Goal: Task Accomplishment & Management: Manage account settings

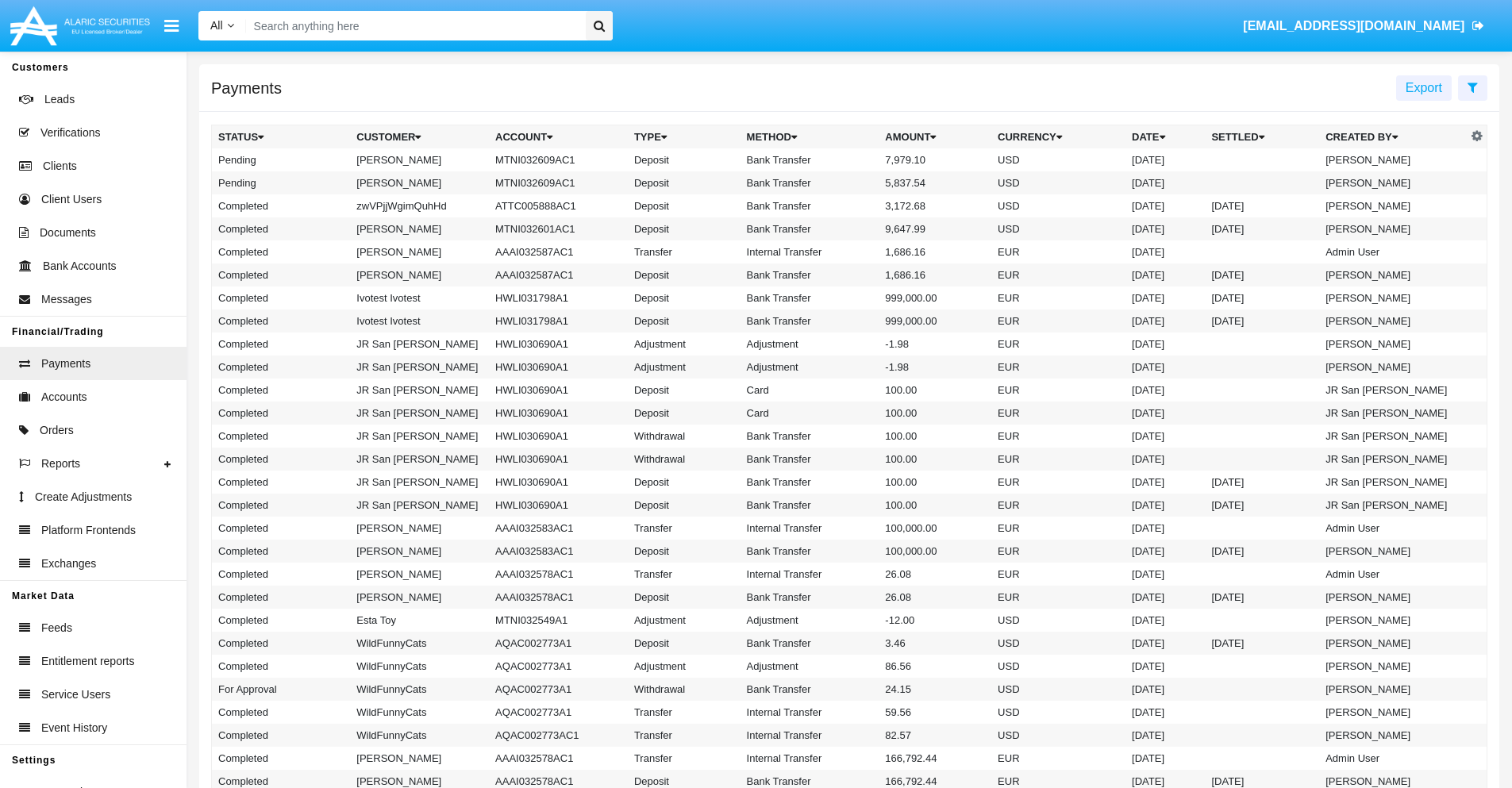
click at [1472, 87] on icon at bounding box center [1472, 87] width 10 height 12
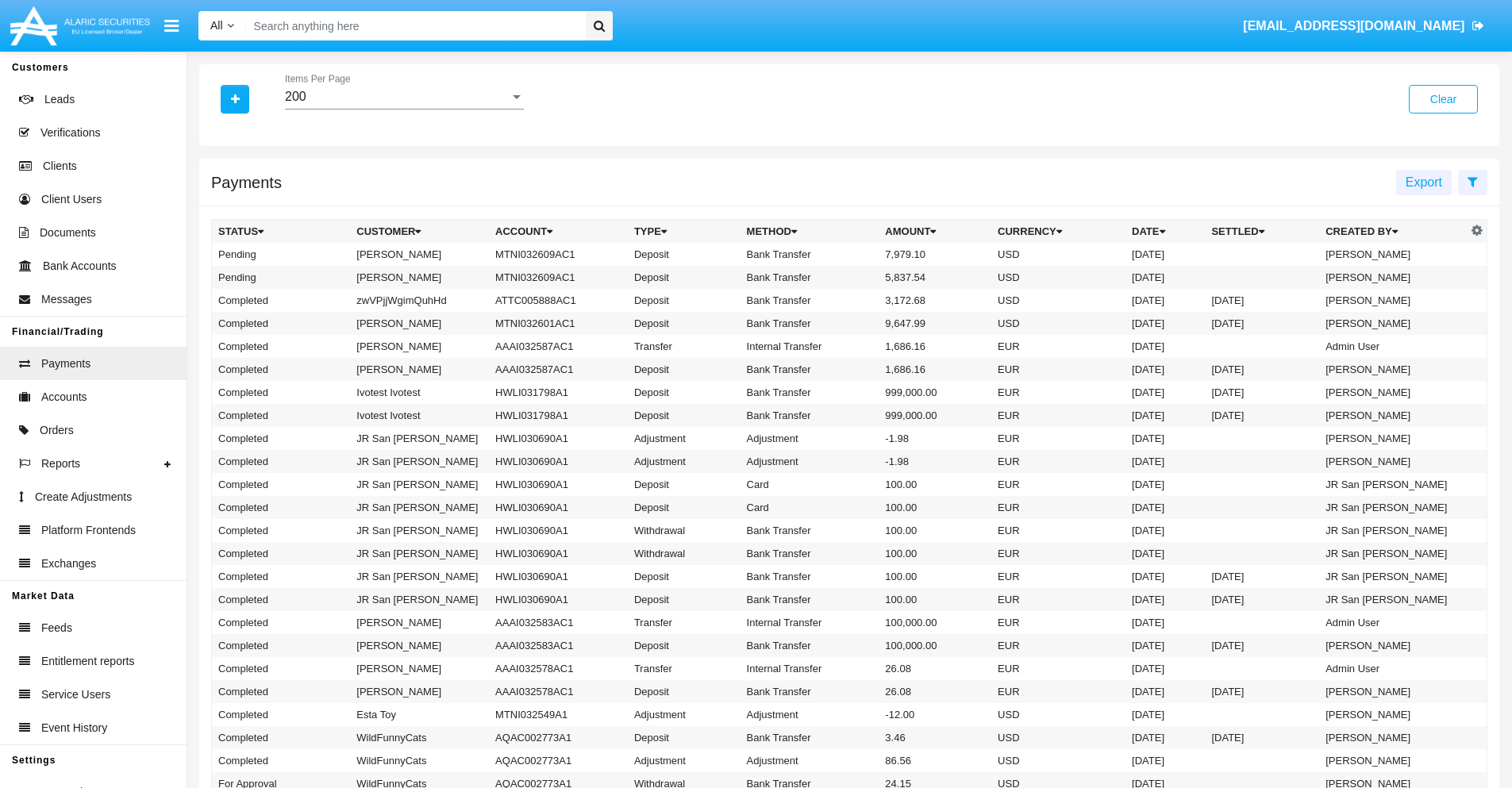
click at [404, 97] on div "200" at bounding box center [397, 96] width 224 height 14
click at [404, 108] on span "10" at bounding box center [403, 108] width 238 height 38
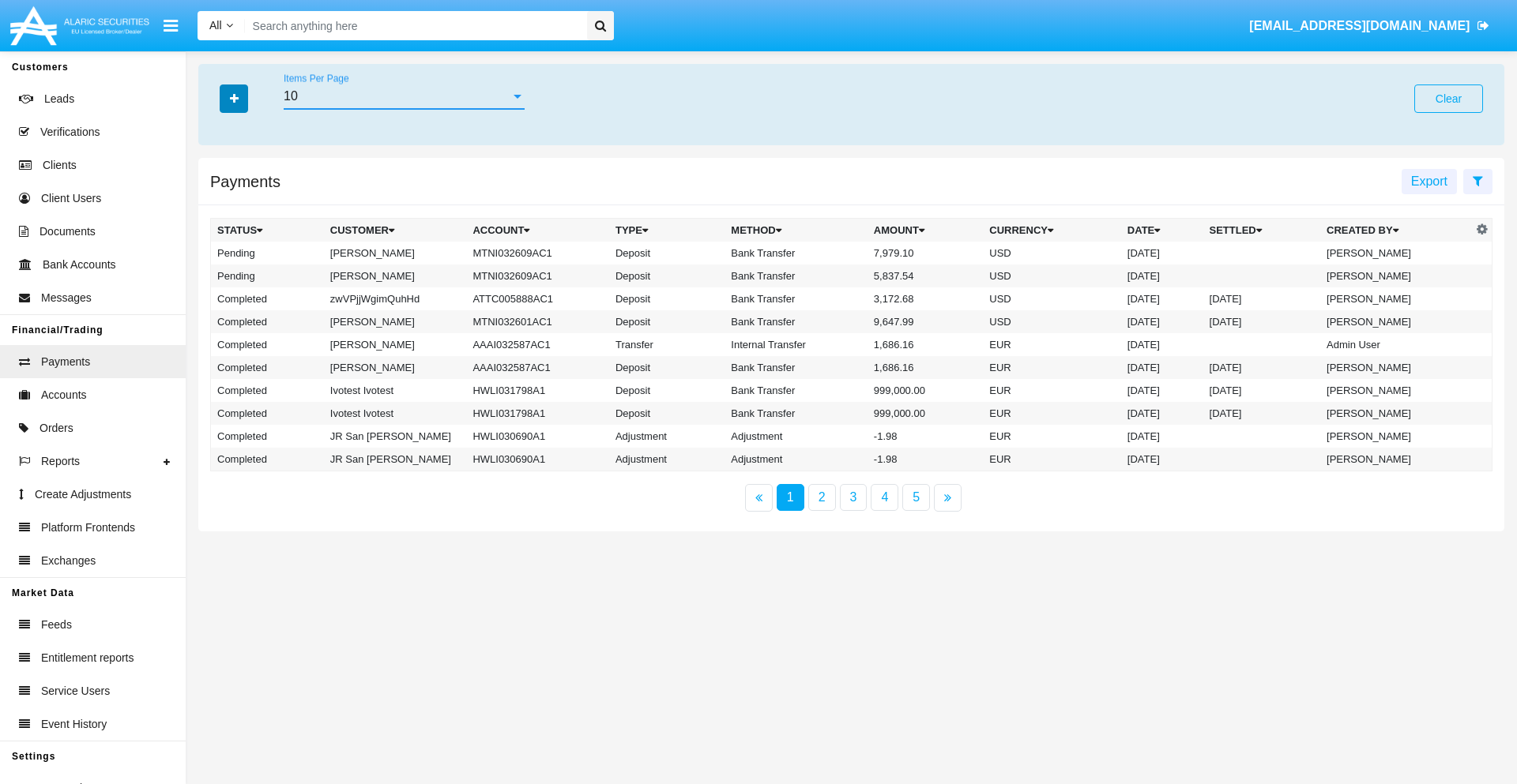
click at [234, 98] on icon "button" at bounding box center [234, 98] width 8 height 11
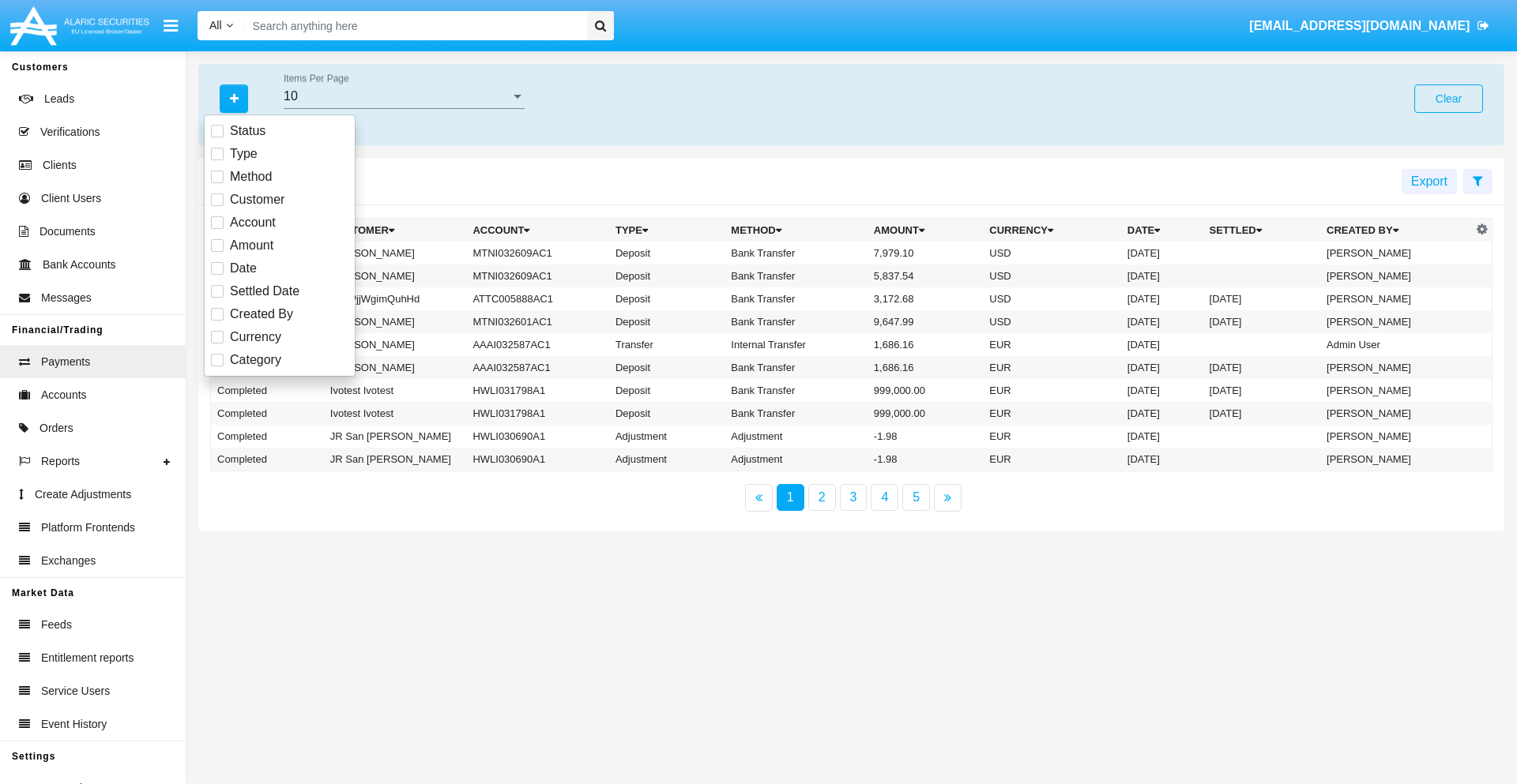
click at [248, 131] on span "Status" at bounding box center [248, 131] width 36 height 19
click at [218, 138] on input "Status" at bounding box center [217, 138] width 1 height 1
checkbox input "true"
click at [234, 98] on icon "button" at bounding box center [234, 98] width 8 height 11
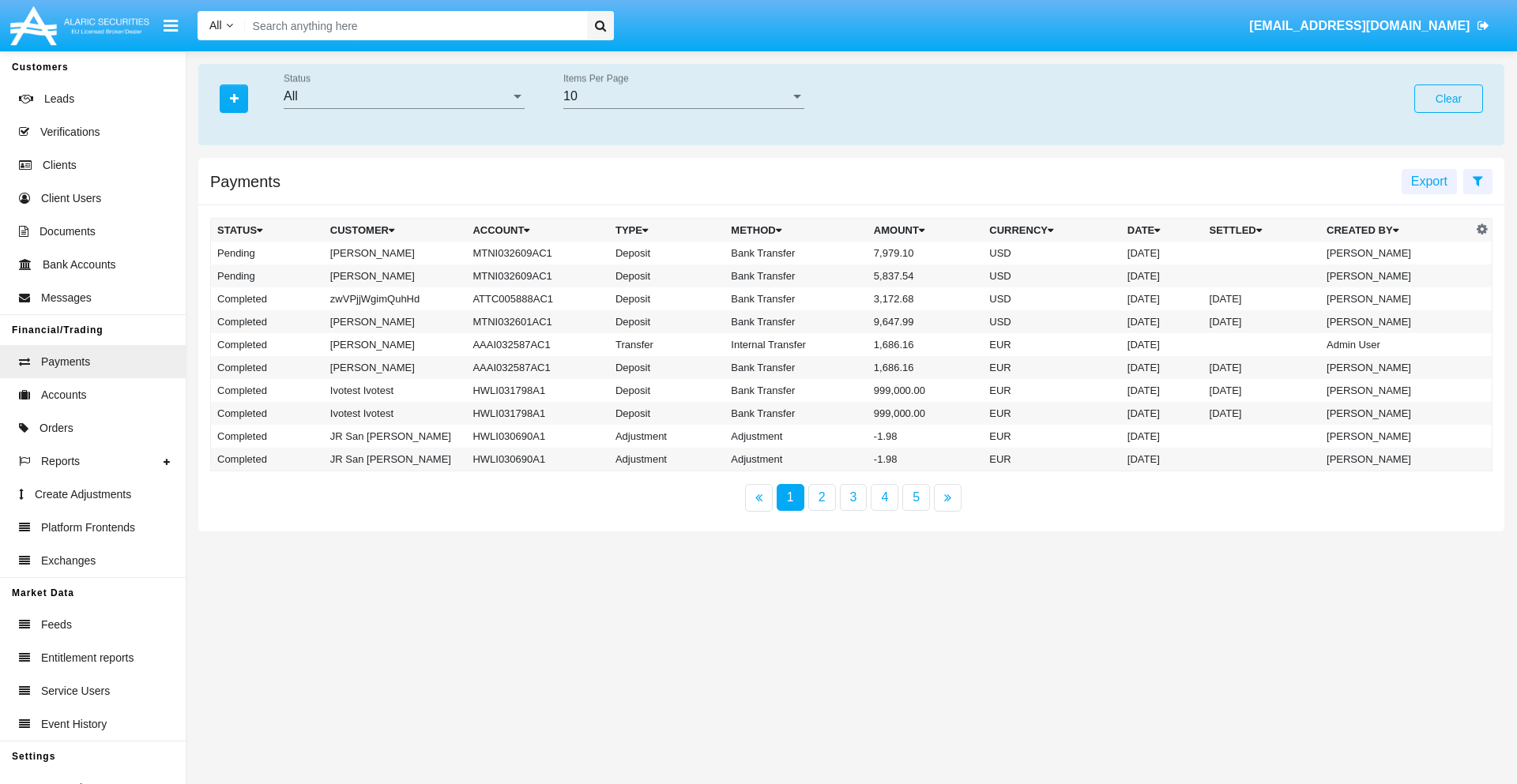
click at [403, 97] on div "All" at bounding box center [397, 96] width 227 height 14
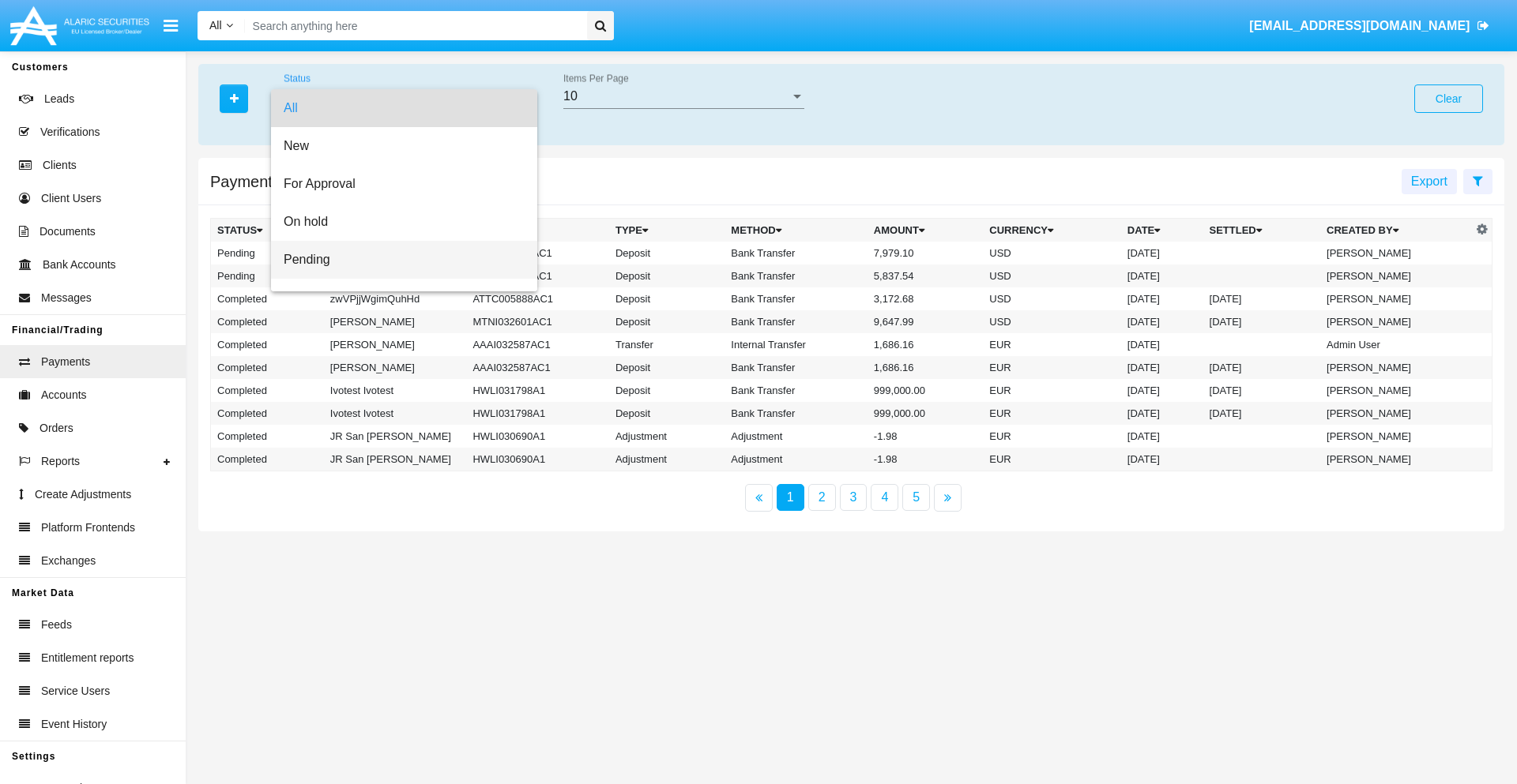
click at [398, 260] on span "Pending" at bounding box center [403, 260] width 241 height 38
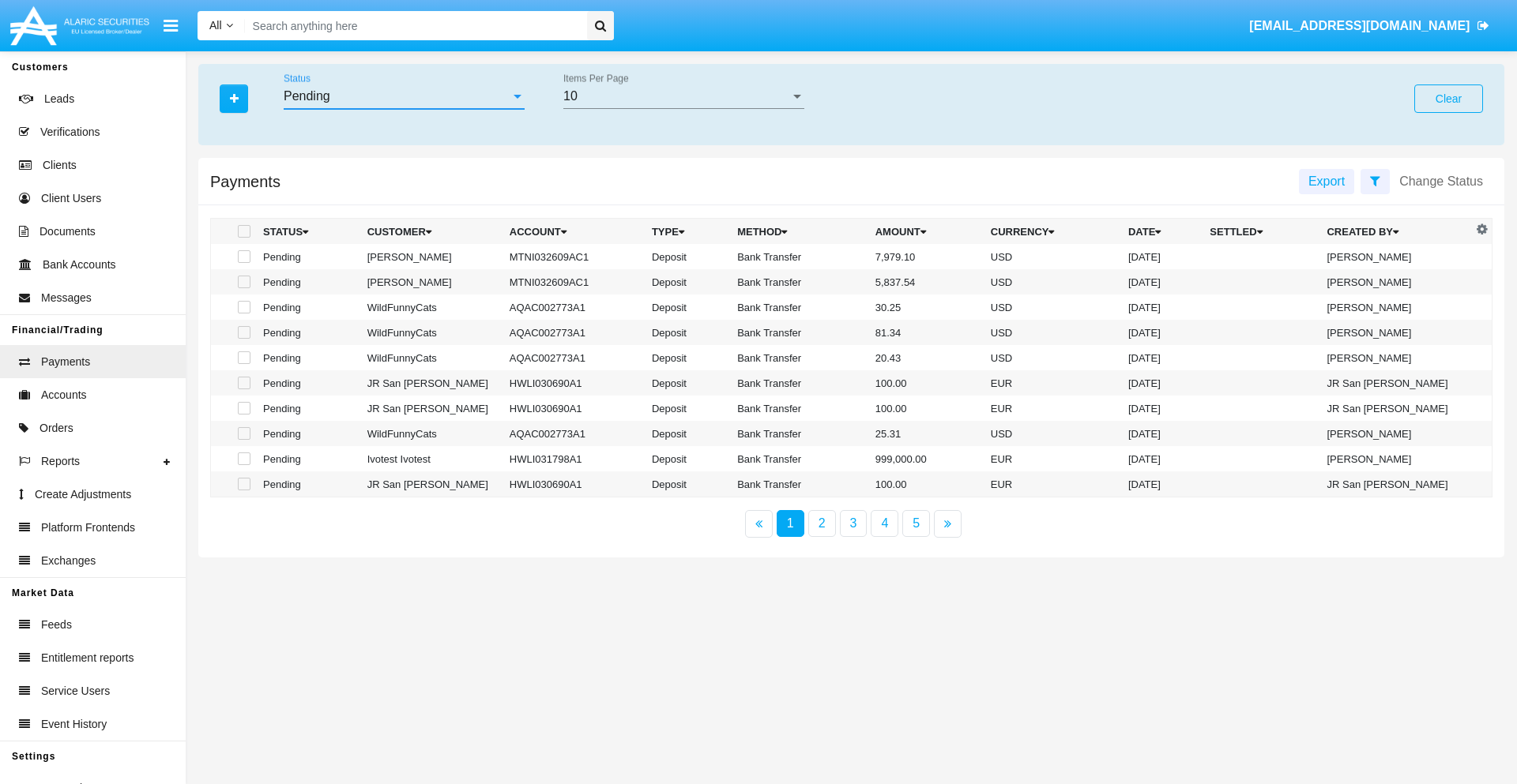
click at [243, 257] on span at bounding box center [243, 256] width 12 height 12
click at [243, 263] on input "checkbox" at bounding box center [243, 263] width 1 height 1
checkbox input "true"
click at [243, 282] on span at bounding box center [243, 281] width 12 height 12
click at [243, 288] on input "checkbox" at bounding box center [243, 288] width 1 height 1
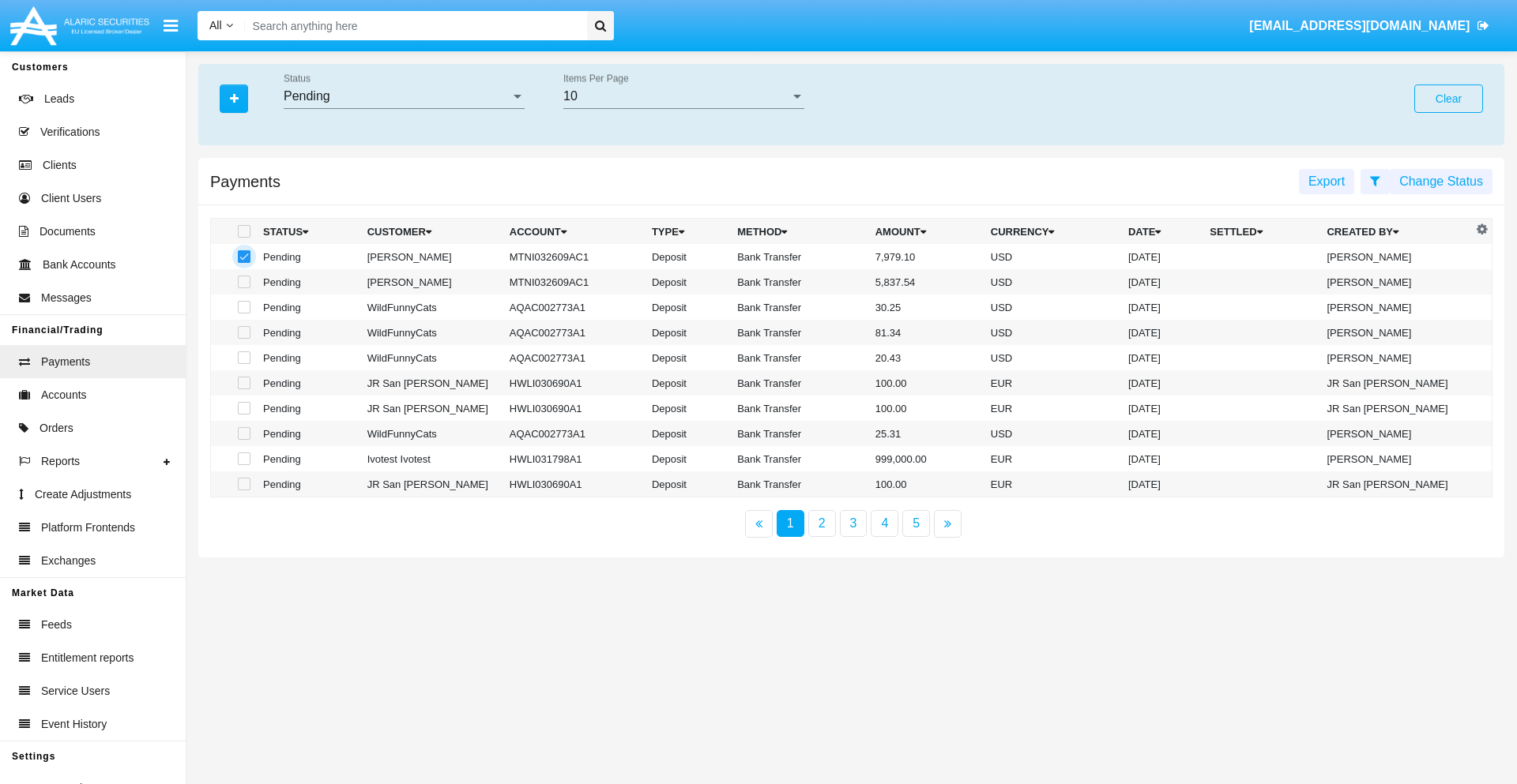
checkbox input "true"
click at [1441, 181] on button "Change Status" at bounding box center [1440, 181] width 102 height 25
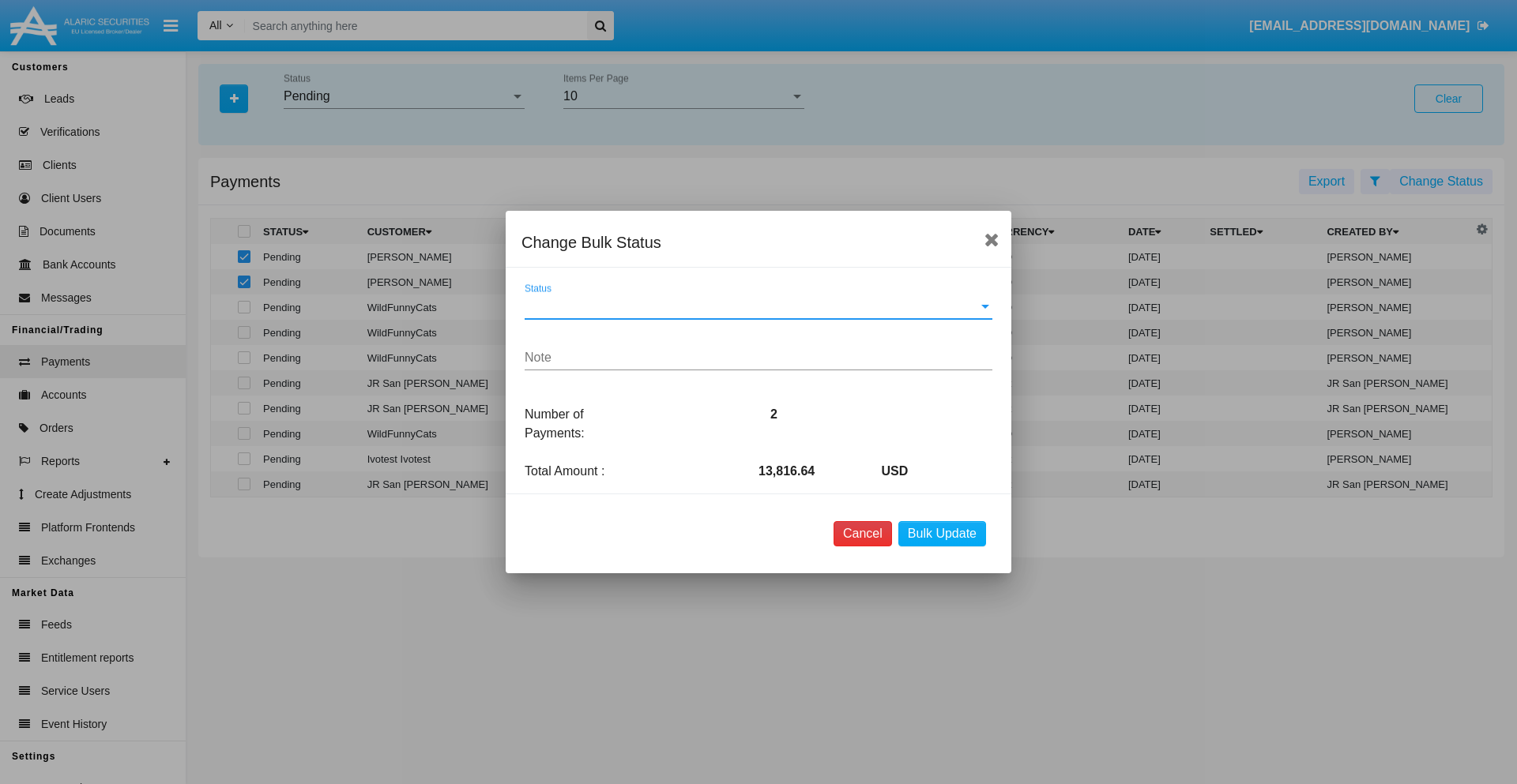
click at [862, 534] on button "Cancel" at bounding box center [862, 534] width 58 height 25
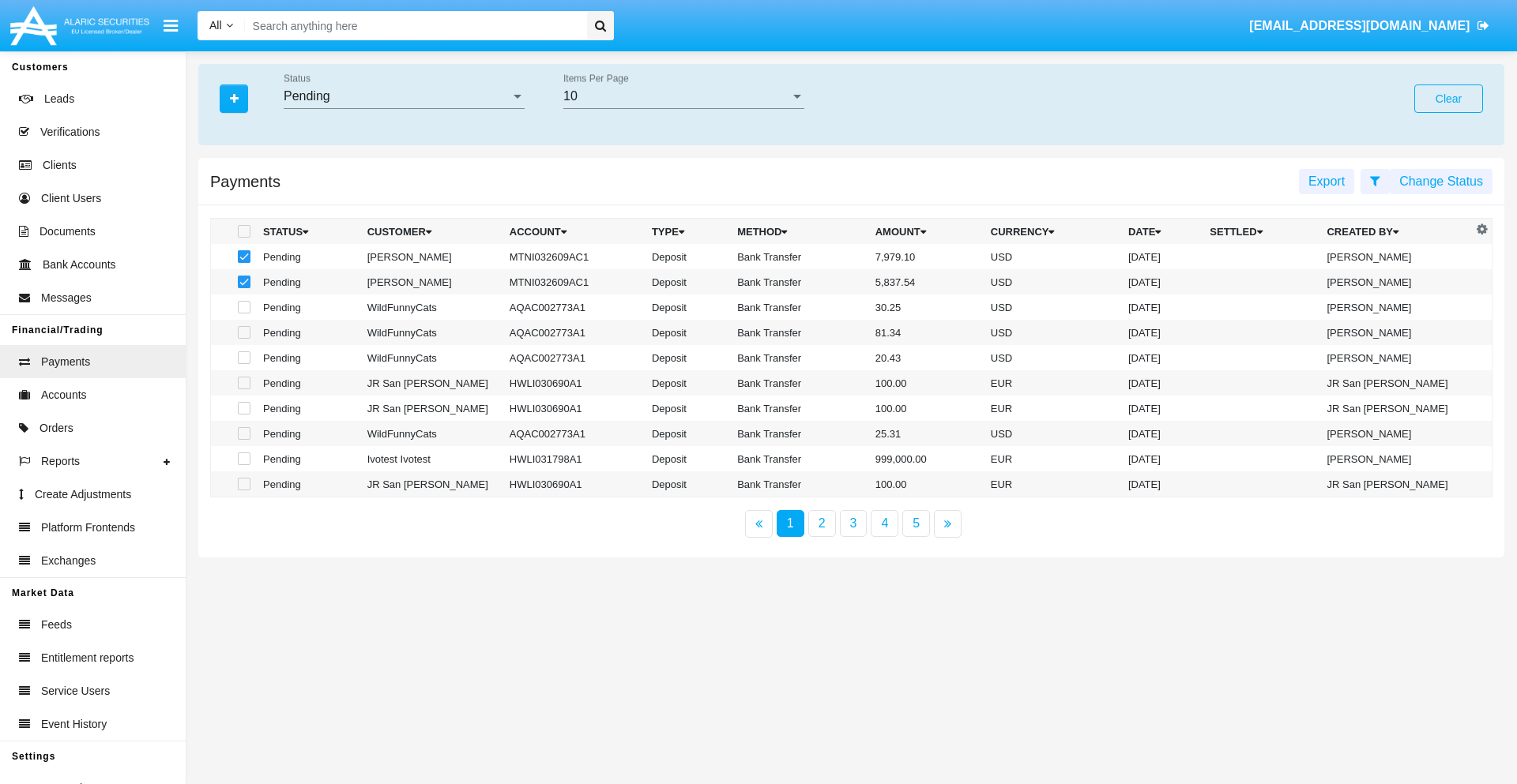
click at [1441, 181] on button "Change Status" at bounding box center [1440, 181] width 102 height 25
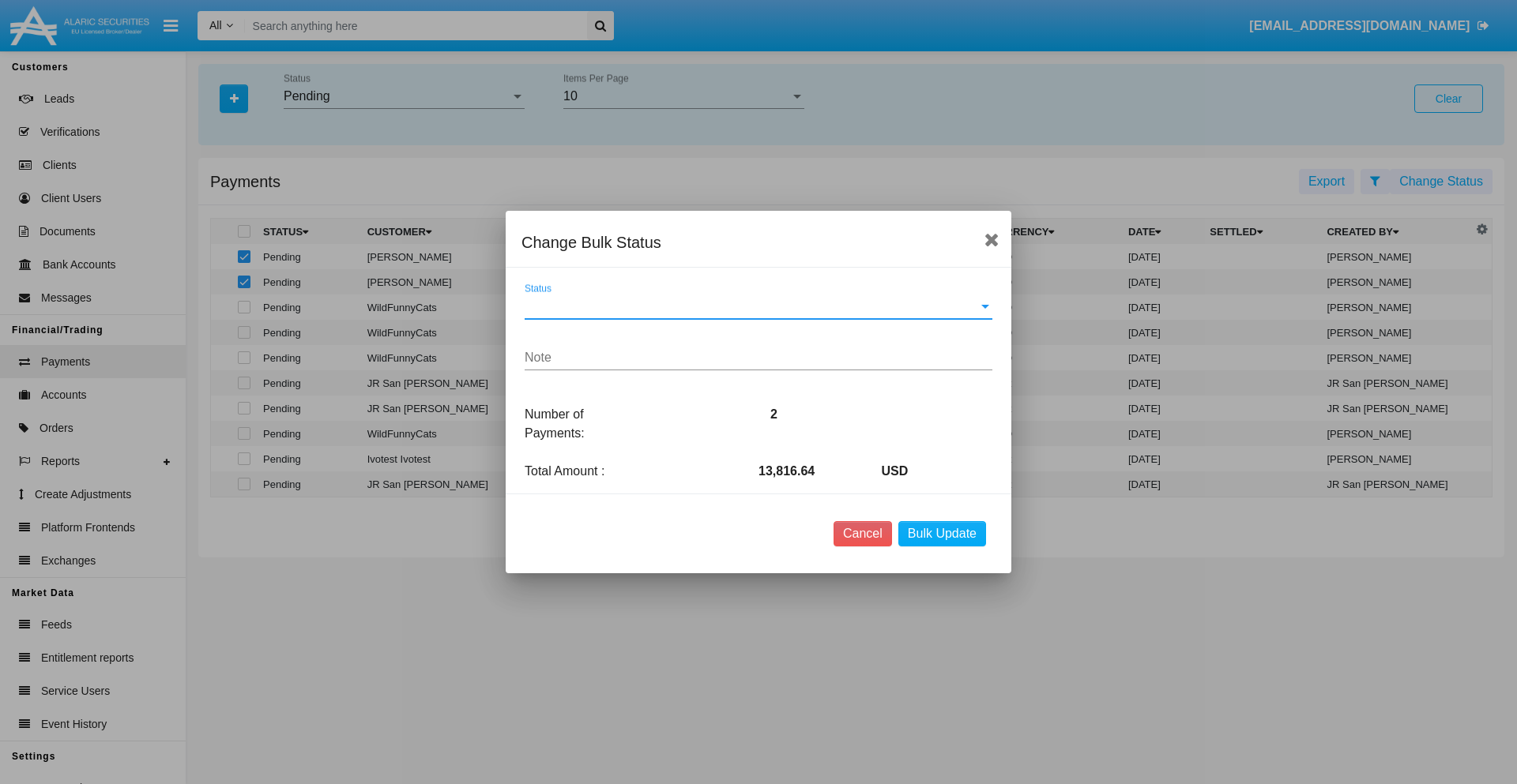
click at [758, 307] on span "Status" at bounding box center [751, 306] width 453 height 14
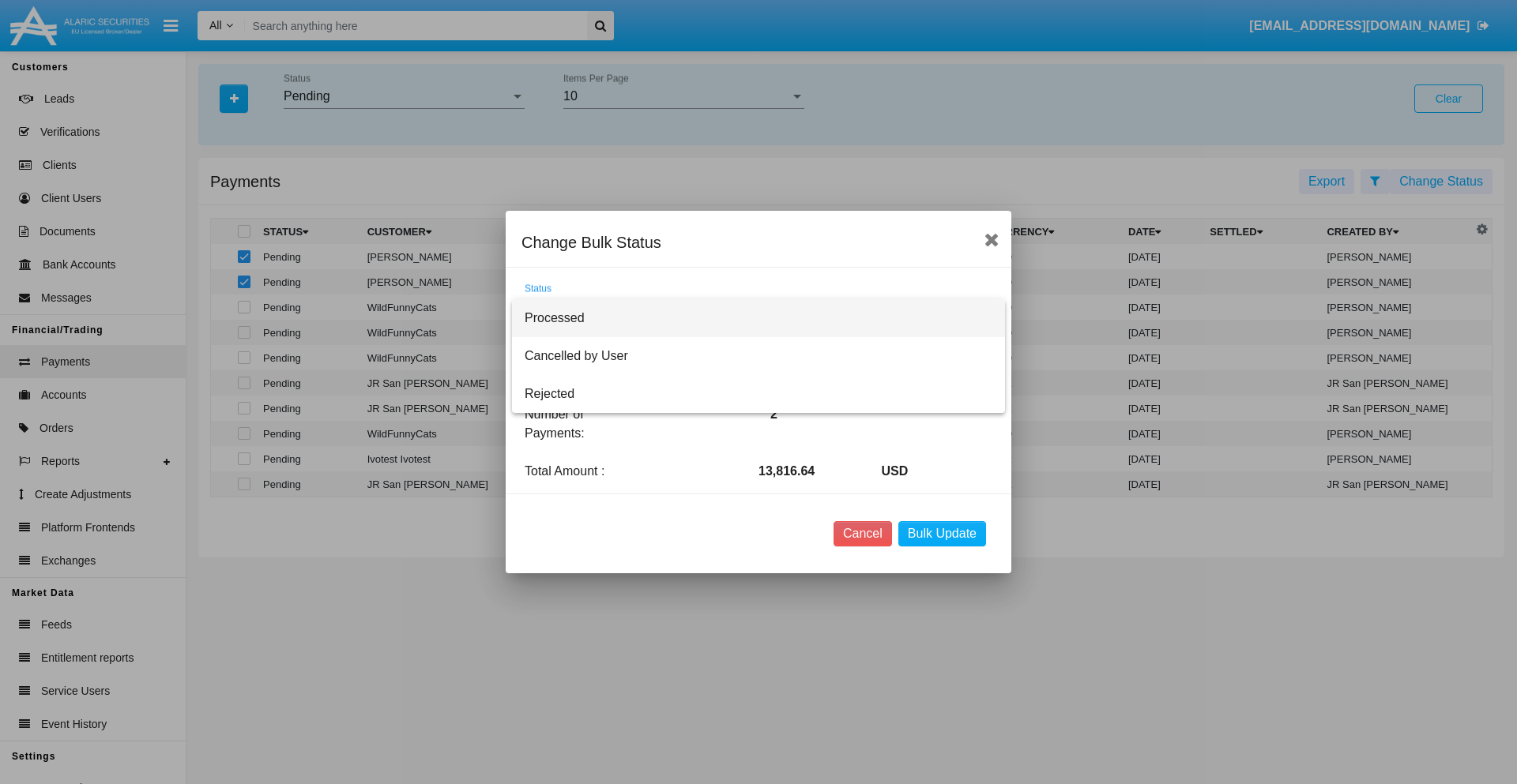
click at [758, 318] on span "Processed" at bounding box center [758, 318] width 468 height 38
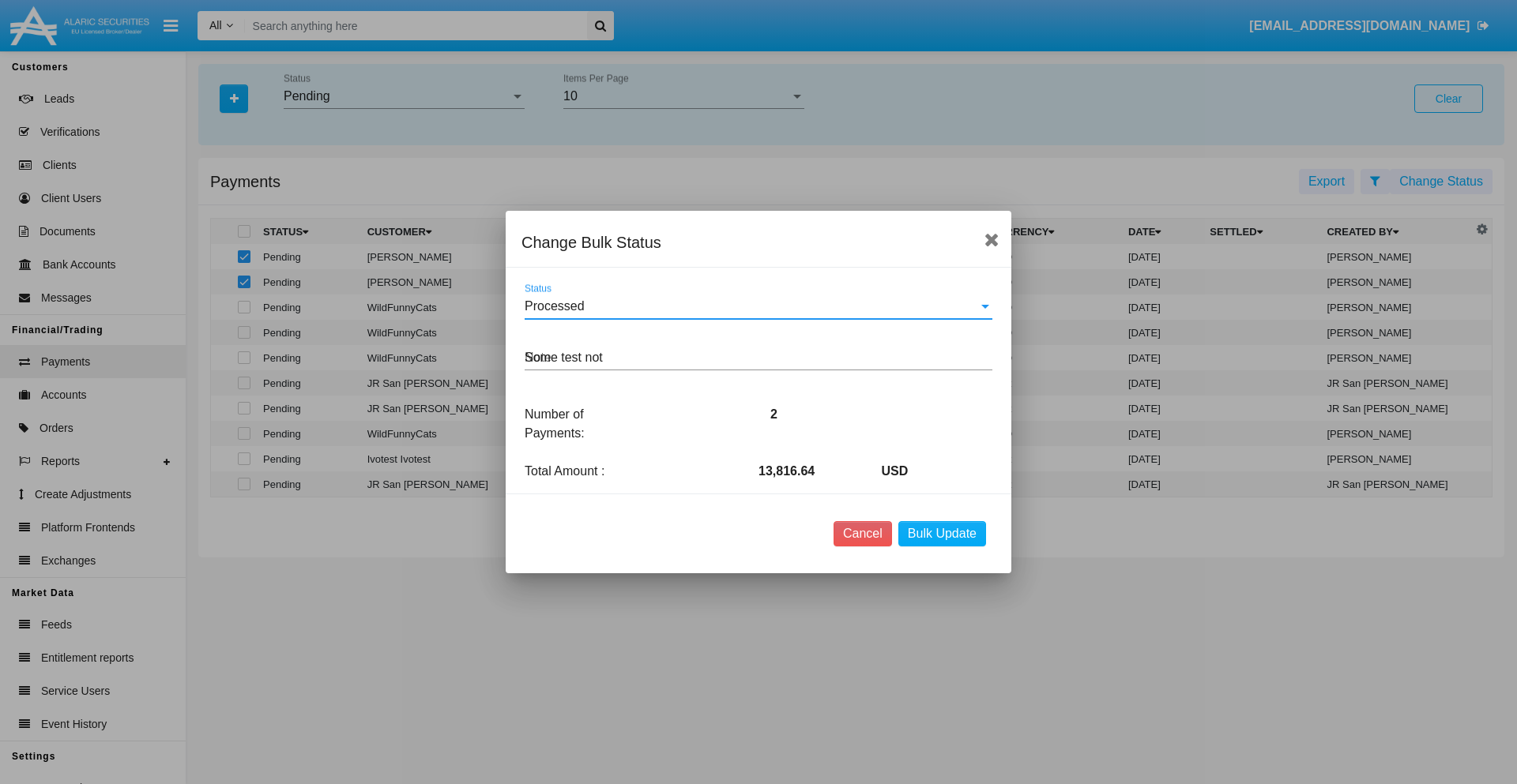
type textarea "Some test note"
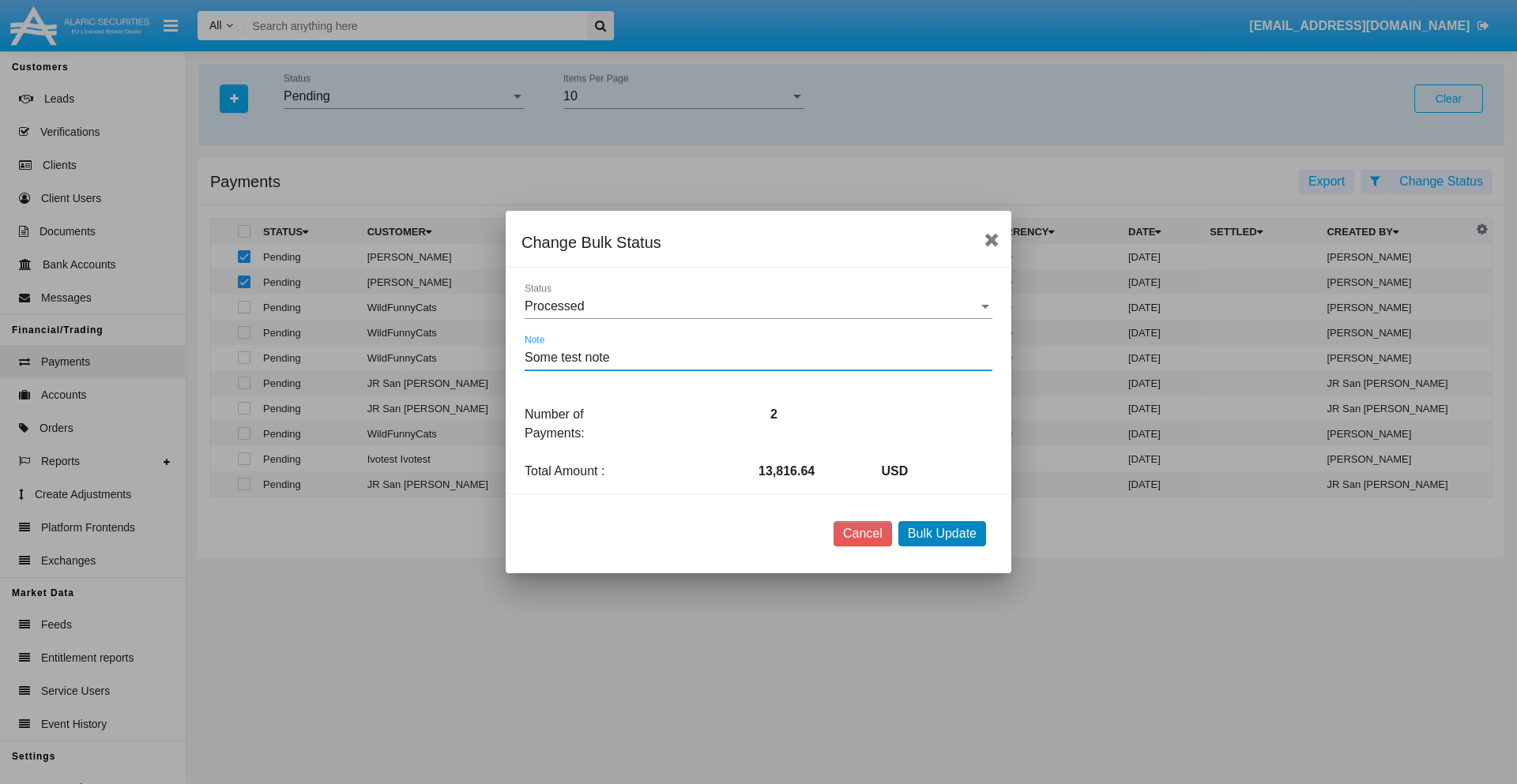
click at [942, 534] on button "Bulk Update" at bounding box center [942, 534] width 87 height 25
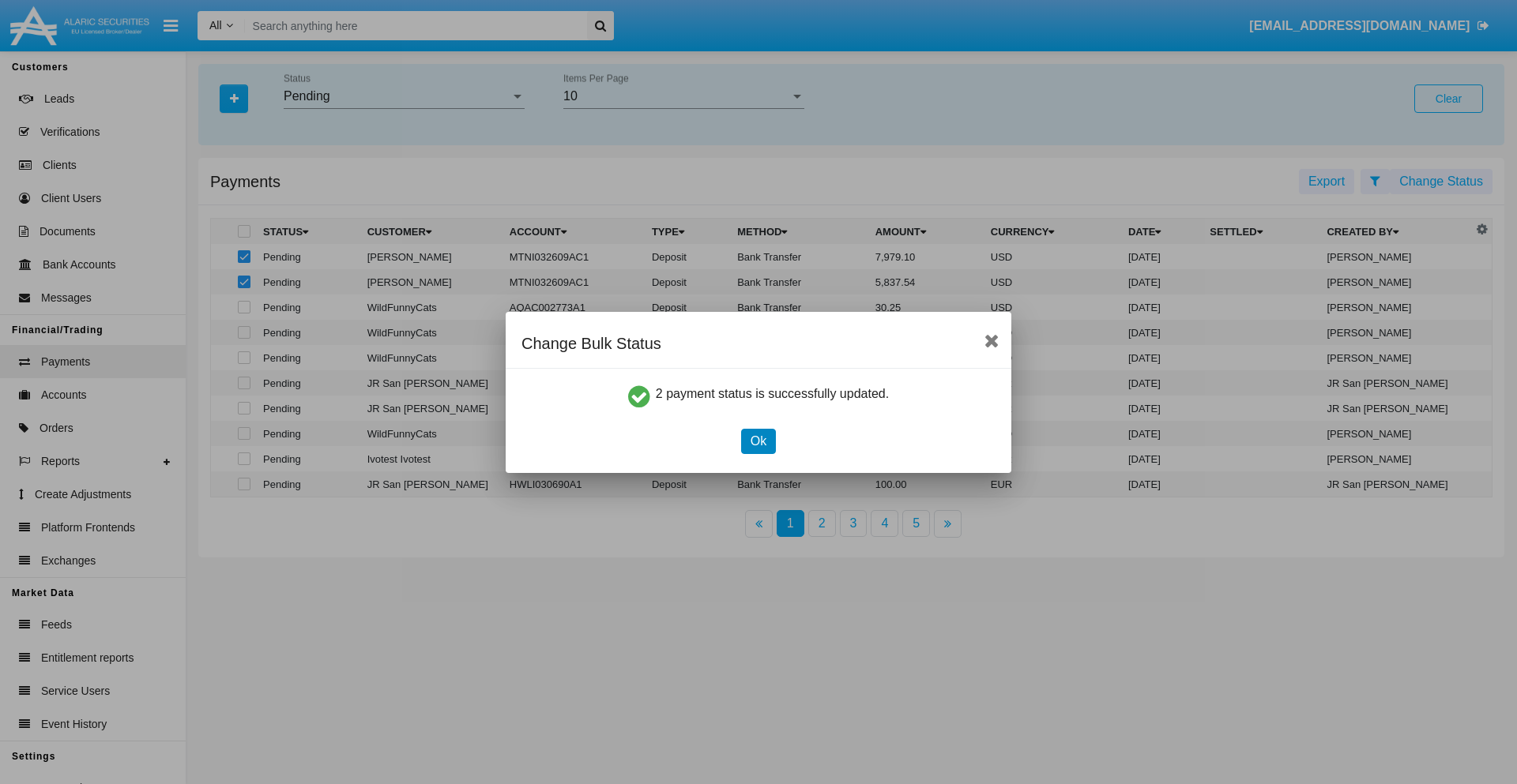
click at [758, 441] on button "Ok" at bounding box center [758, 441] width 35 height 25
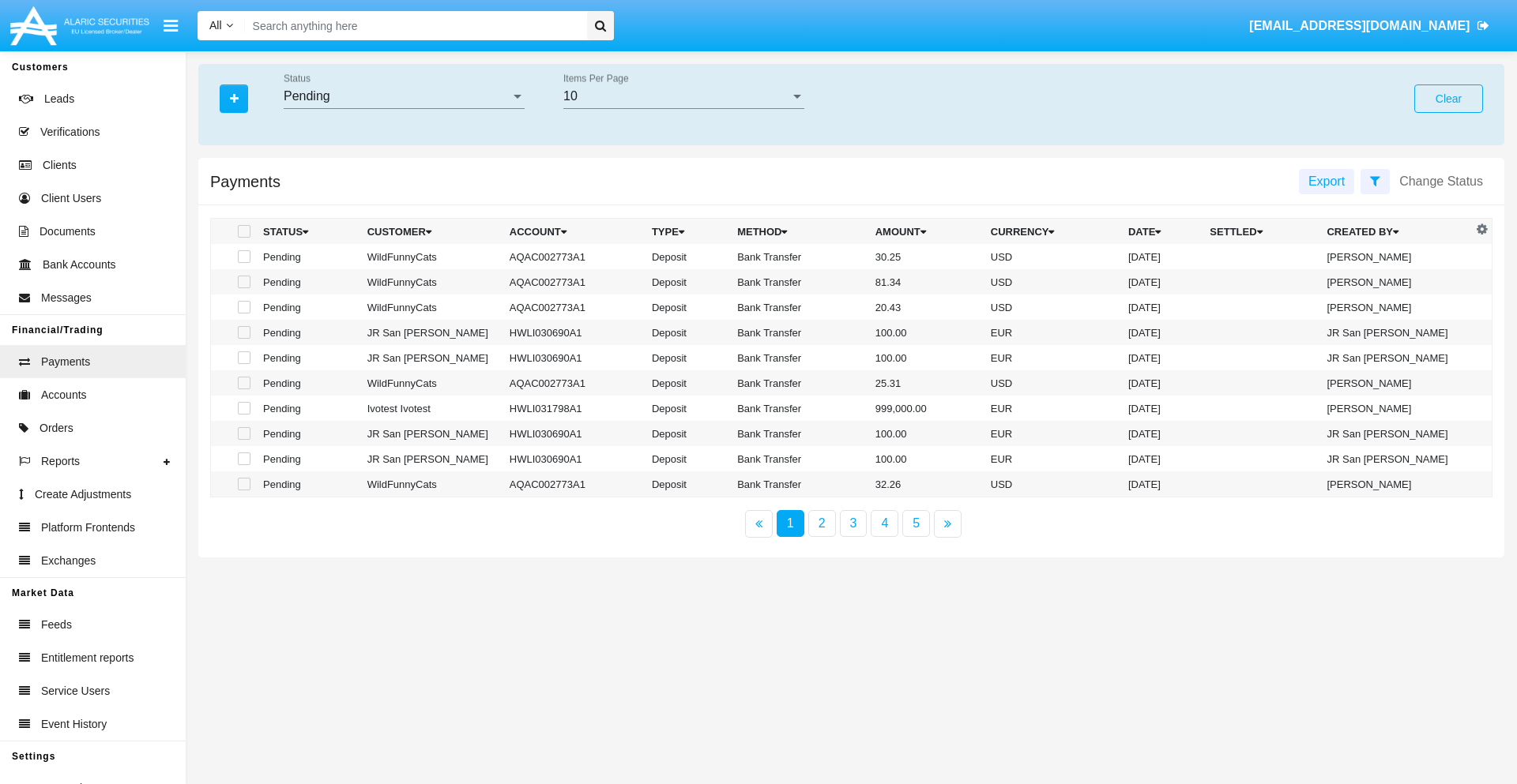
click at [403, 97] on div "Pending" at bounding box center [397, 96] width 227 height 14
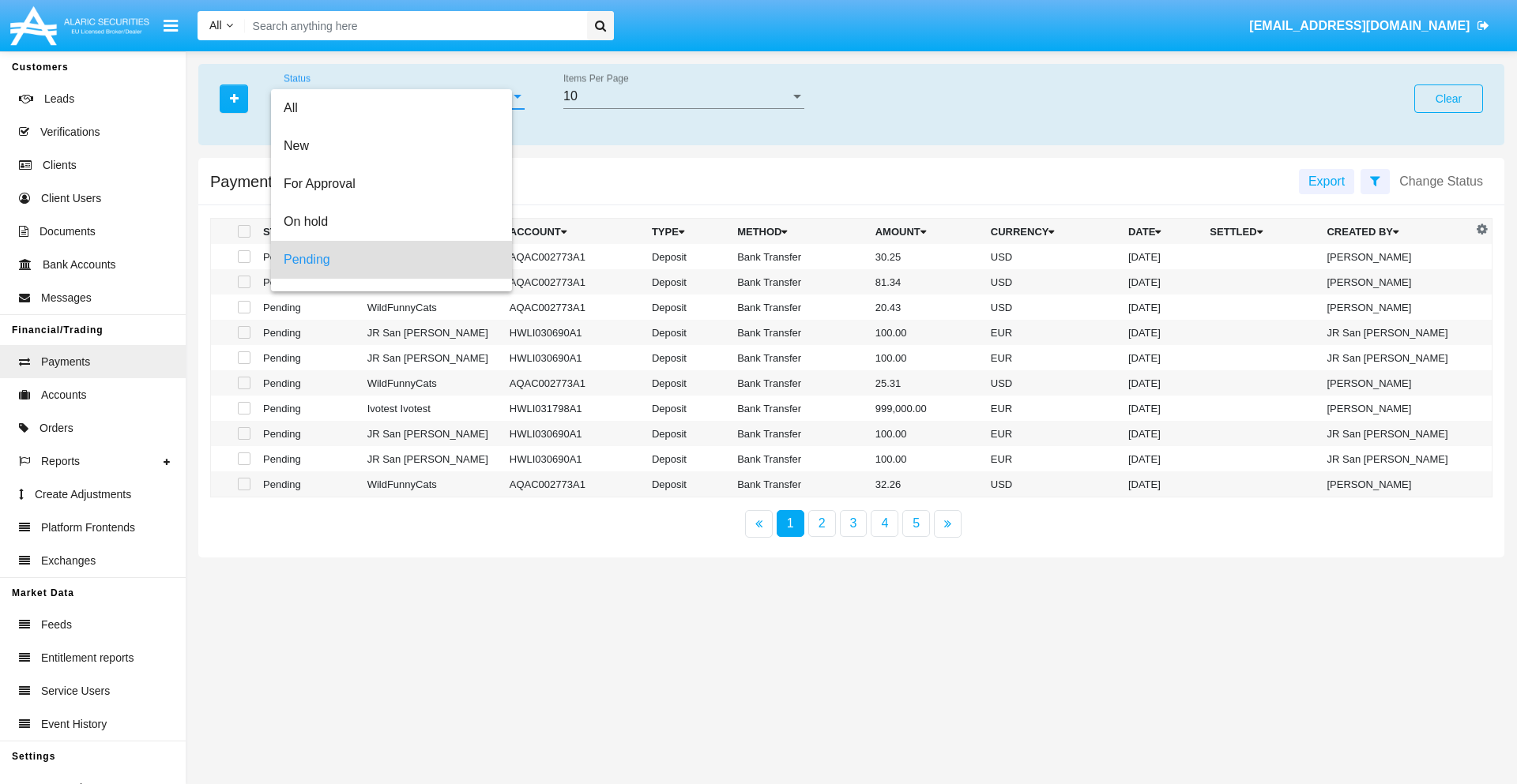
scroll to position [69, 0]
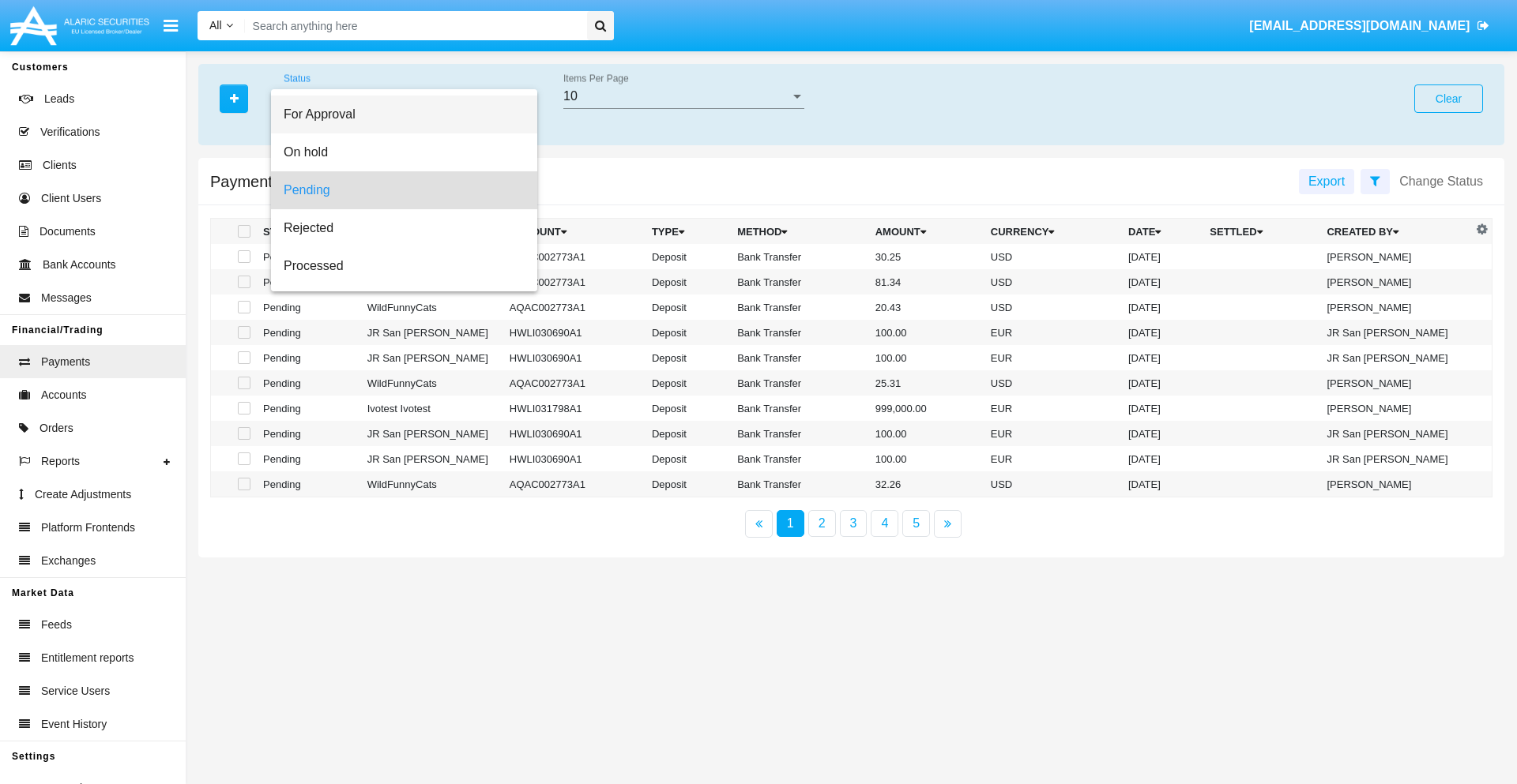
click at [398, 114] on span "For Approval" at bounding box center [403, 114] width 241 height 38
